Goal: Find specific page/section: Find specific page/section

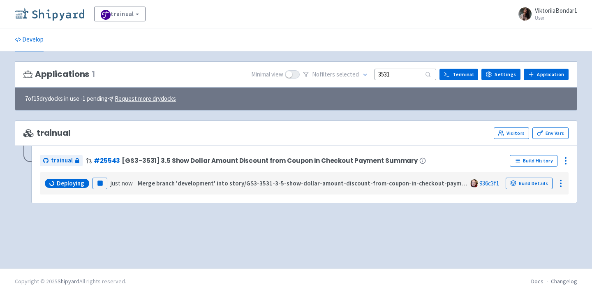
click at [53, 9] on img at bounding box center [49, 13] width 69 height 13
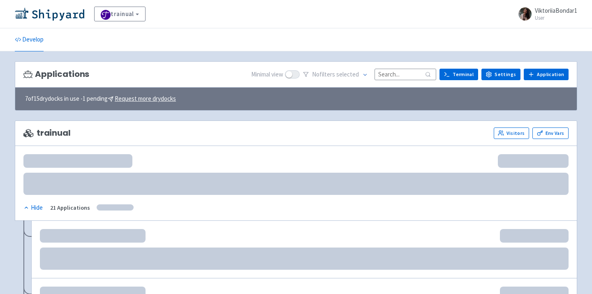
click at [398, 77] on input at bounding box center [405, 74] width 62 height 11
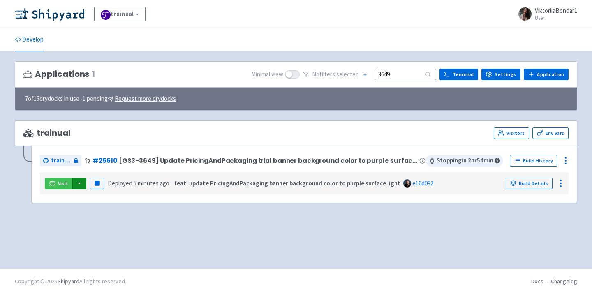
type input "3649"
click at [80, 180] on button "button" at bounding box center [79, 184] width 14 height 12
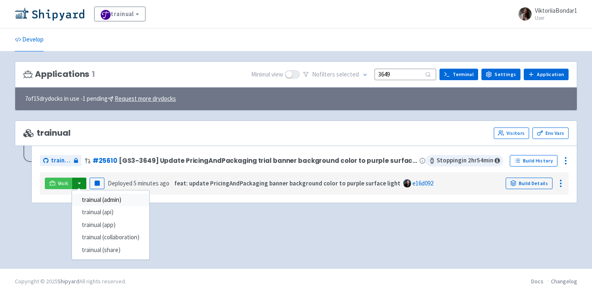
click at [95, 195] on link "trainual (admin)" at bounding box center [110, 200] width 77 height 13
